Goal: Task Accomplishment & Management: Use online tool/utility

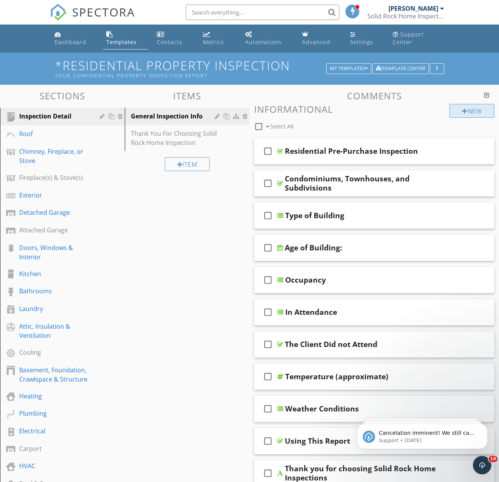
click at [464, 108] on div at bounding box center [464, 111] width 5 height 6
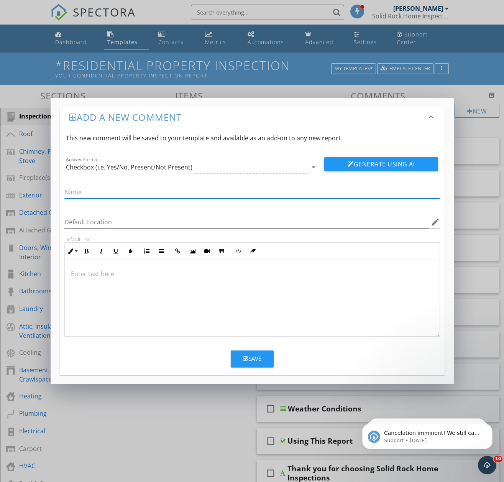
click at [295, 86] on div "Add a new comment keyboard_arrow_down This new comment will be saved to your te…" at bounding box center [252, 241] width 504 height 482
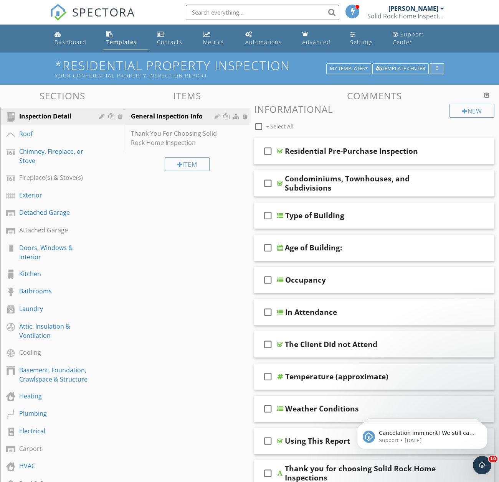
click at [434, 66] on div "button" at bounding box center [436, 68] width 7 height 5
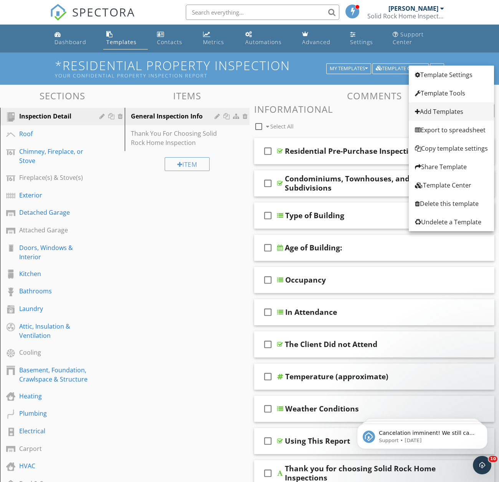
click at [431, 110] on div "Add Templates" at bounding box center [451, 111] width 73 height 9
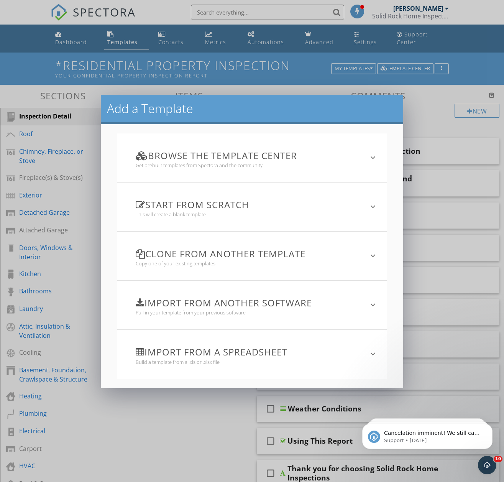
click at [371, 352] on icon "keyboard_arrow_down" at bounding box center [373, 353] width 9 height 9
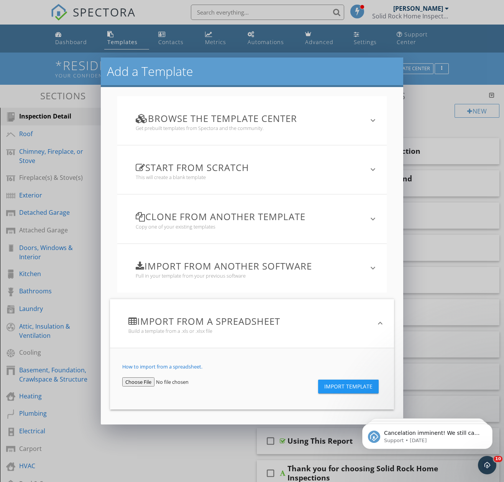
click at [131, 384] on input "file" at bounding box center [167, 381] width 91 height 9
click at [132, 383] on input "file" at bounding box center [167, 381] width 91 height 9
click at [145, 382] on input "file" at bounding box center [167, 381] width 91 height 9
type input "C:\fakepath\Template AI-1-Spect spreadsheet - Sheet1.csv"
click at [353, 387] on span "Import Template" at bounding box center [348, 387] width 48 height 6
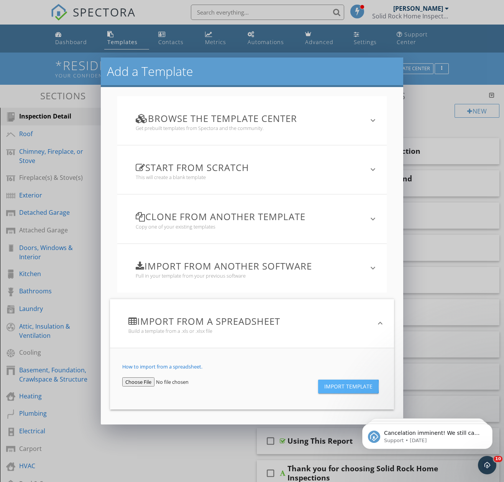
click at [353, 387] on span "Import Template" at bounding box center [348, 387] width 48 height 6
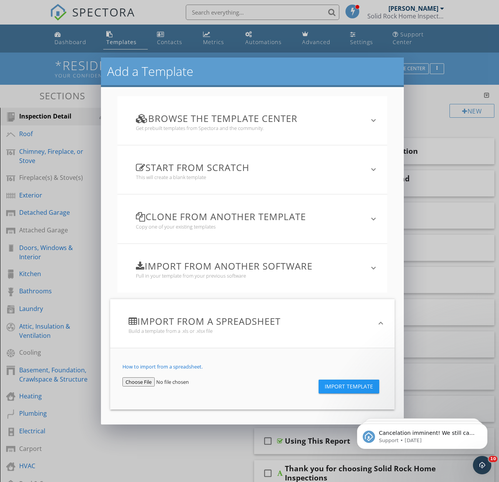
click at [433, 106] on div "Add a Template Browse the Template Center Get prebuilt templates from Spectora …" at bounding box center [249, 241] width 499 height 482
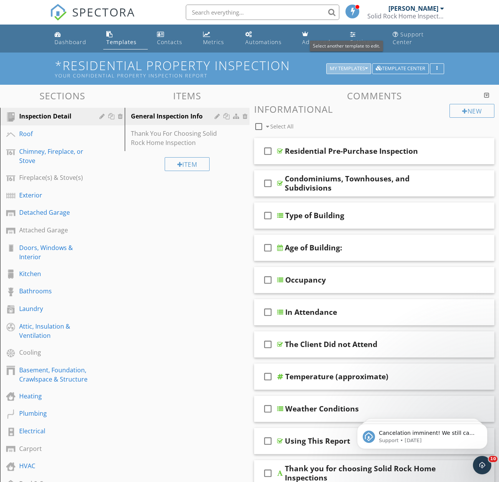
click at [359, 66] on div "My Templates" at bounding box center [348, 68] width 38 height 5
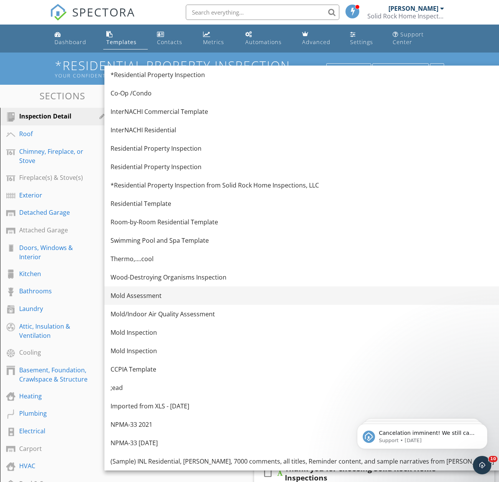
scroll to position [181, 0]
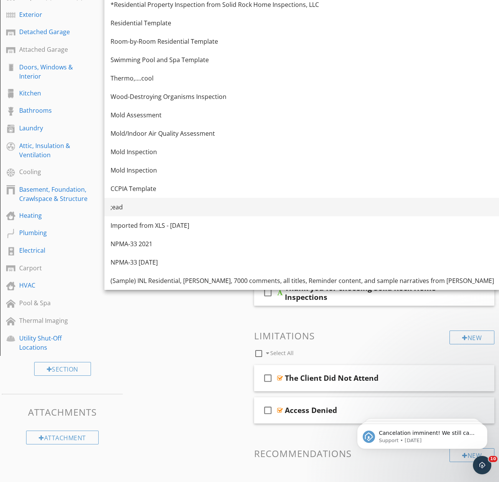
click at [125, 208] on div ";ead" at bounding box center [301, 207] width 383 height 9
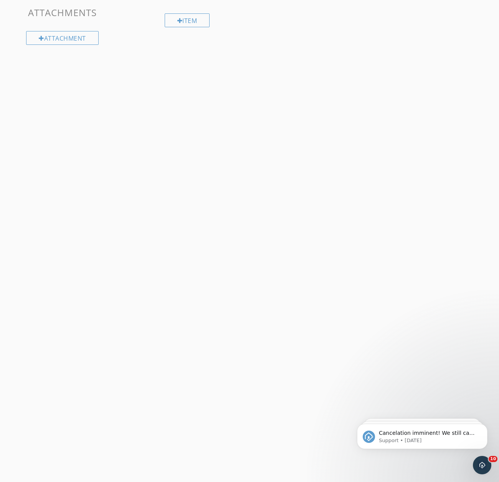
scroll to position [44, 0]
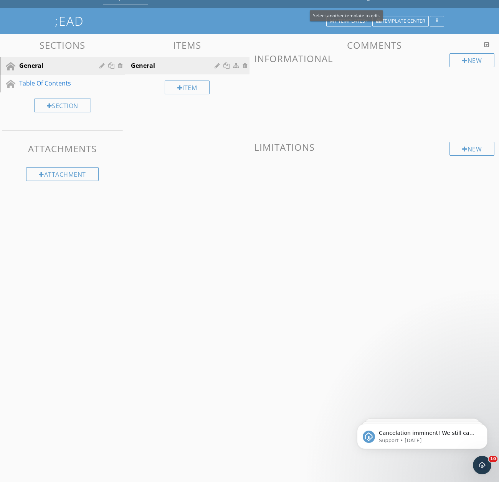
click at [365, 18] on icon "button" at bounding box center [366, 20] width 3 height 5
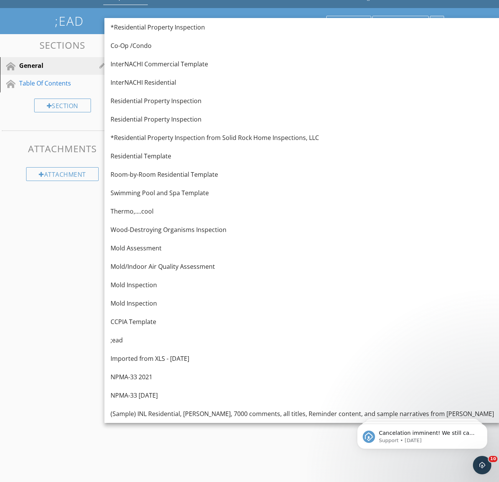
click at [436, 18] on div "button" at bounding box center [436, 20] width 7 height 5
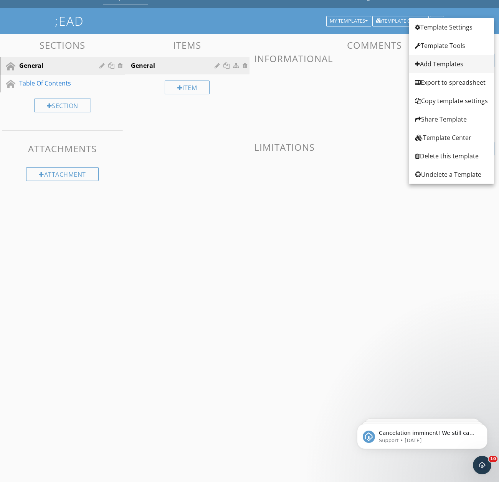
click at [433, 68] on div "Add Templates" at bounding box center [451, 63] width 73 height 9
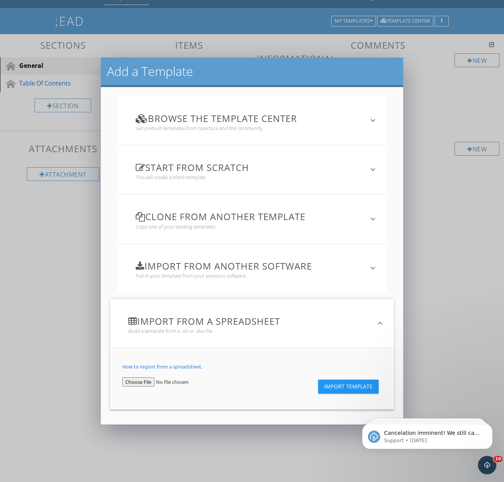
click at [137, 382] on input "file" at bounding box center [167, 381] width 91 height 9
click at [174, 336] on div "Import from a spreadsheet Build a template from a .xls or .xlsx file" at bounding box center [247, 324] width 257 height 40
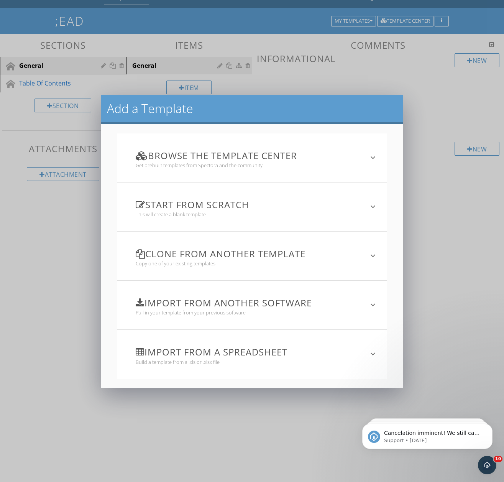
click at [212, 347] on h3 "Import from a spreadsheet" at bounding box center [248, 352] width 224 height 10
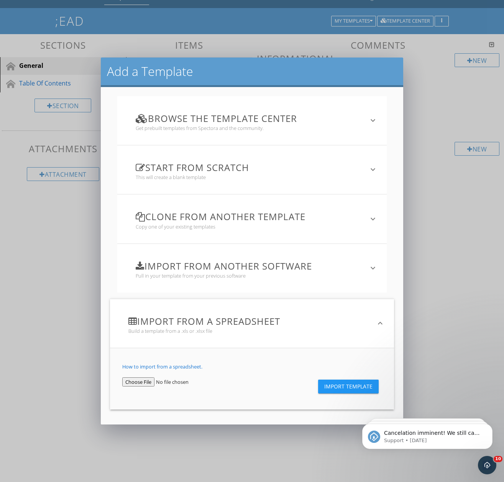
click at [133, 380] on input "file" at bounding box center [167, 381] width 91 height 9
type input "C:\fakepath\Template AI-1-Spect spreadsheet - Sheet1 2 ex.xlsx"
click at [361, 386] on span "Import Template" at bounding box center [348, 387] width 48 height 6
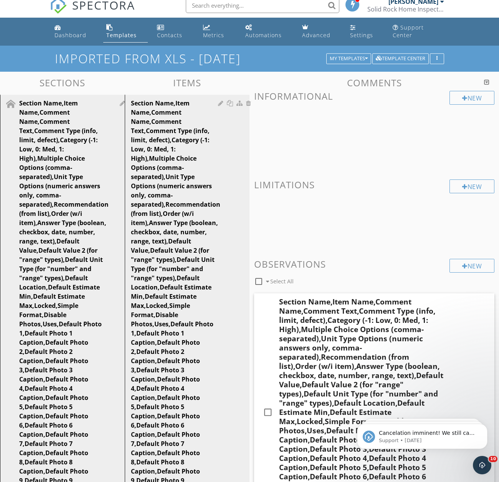
scroll to position [0, 0]
